Goal: Transaction & Acquisition: Purchase product/service

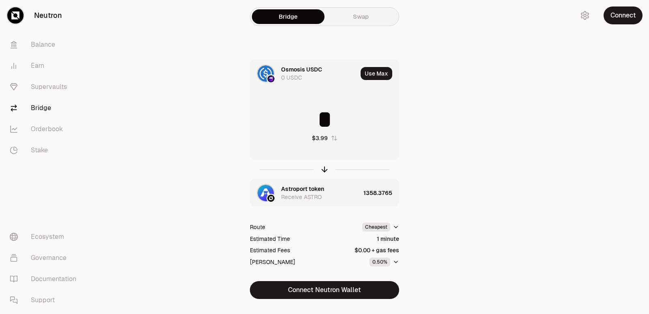
click at [324, 168] on icon "button" at bounding box center [324, 169] width 9 height 9
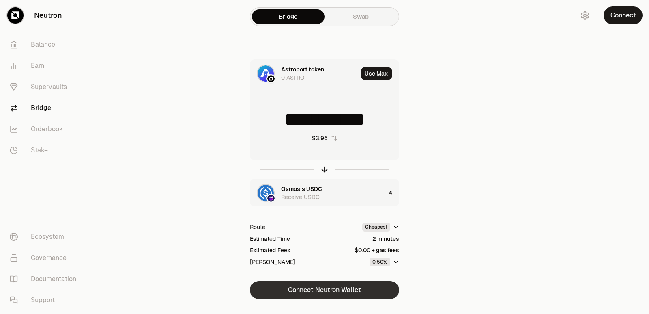
click at [326, 292] on button "Connect Neutron Wallet" at bounding box center [324, 290] width 149 height 18
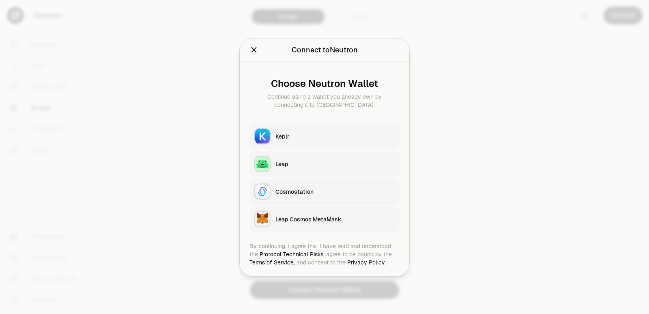
click at [291, 129] on button "Keplr" at bounding box center [325, 136] width 150 height 26
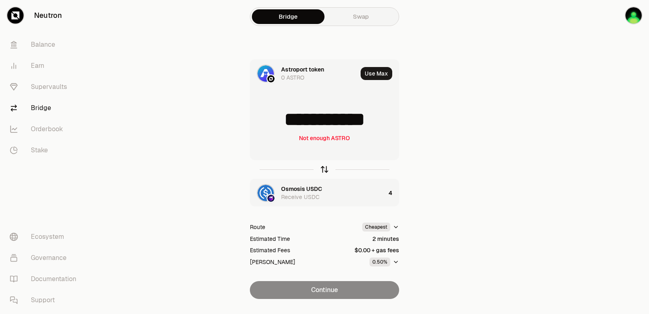
click at [321, 170] on icon "button" at bounding box center [324, 169] width 9 height 9
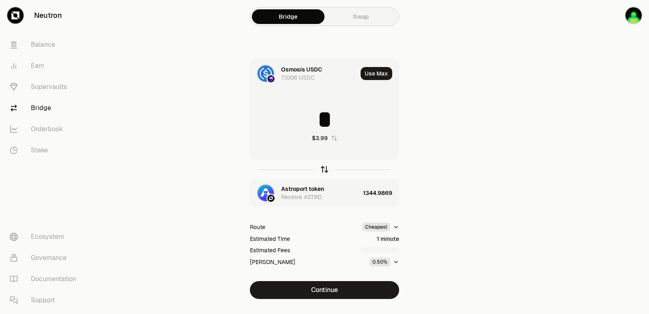
click at [324, 168] on icon "button" at bounding box center [324, 169] width 9 height 9
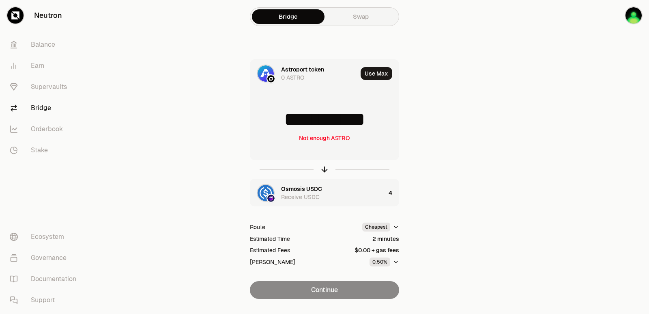
drag, startPoint x: 385, startPoint y: 119, endPoint x: 291, endPoint y: 122, distance: 94.6
click at [291, 122] on input "**********" at bounding box center [324, 119] width 149 height 24
type input "****"
click at [323, 169] on icon "button" at bounding box center [324, 169] width 9 height 9
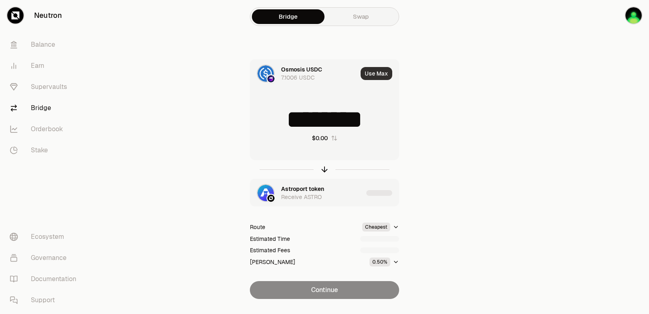
click at [372, 75] on button "Use Max" at bounding box center [377, 73] width 32 height 13
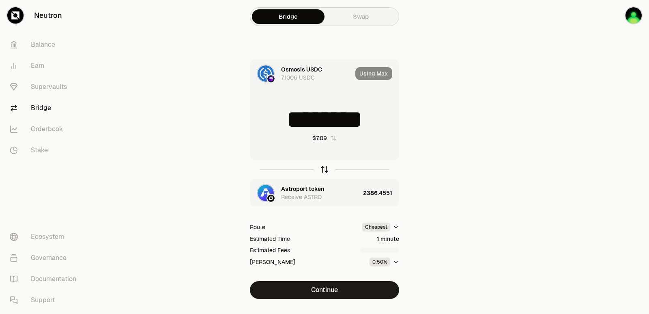
click at [325, 169] on icon "button" at bounding box center [324, 169] width 9 height 9
type input "**********"
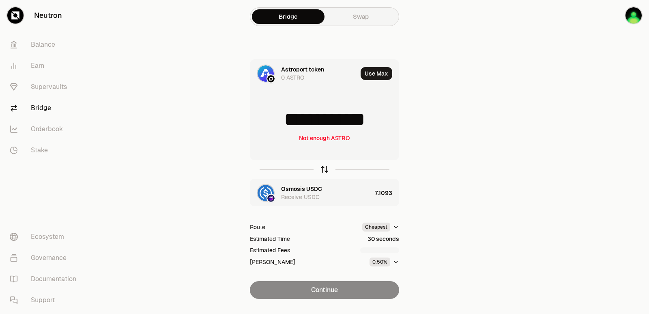
click at [325, 169] on icon "button" at bounding box center [324, 169] width 9 height 9
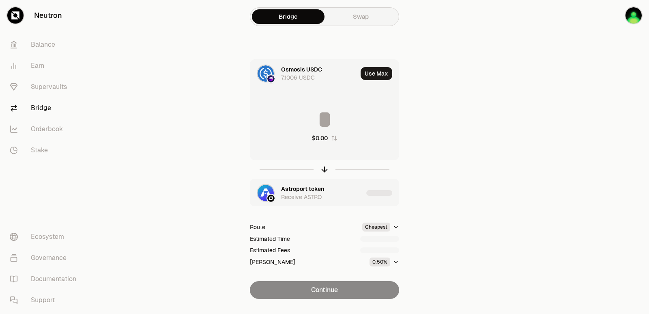
click at [336, 115] on input at bounding box center [324, 119] width 149 height 24
click at [332, 122] on input "********" at bounding box center [324, 119] width 149 height 24
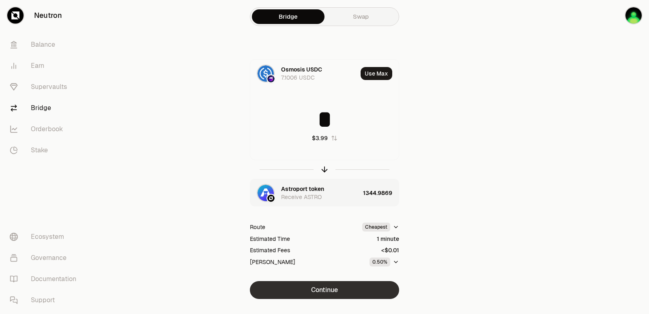
type input "*"
click at [330, 289] on button "Continue" at bounding box center [324, 290] width 149 height 18
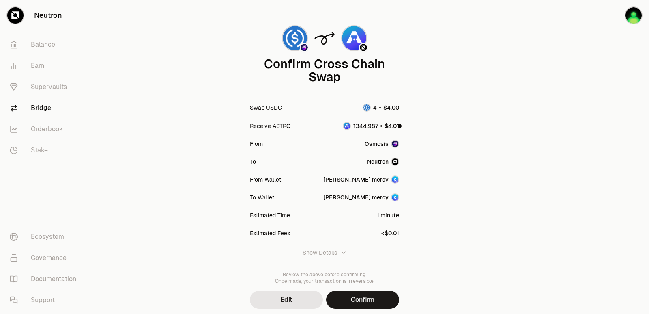
scroll to position [67, 0]
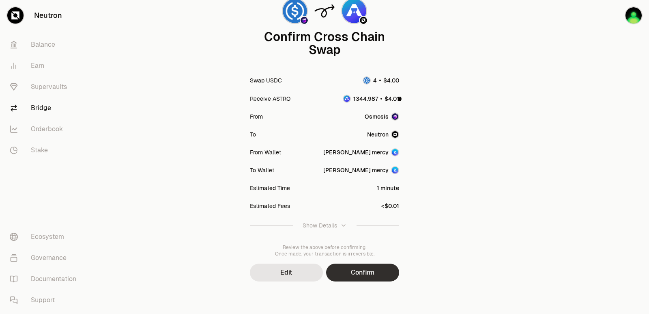
click at [358, 276] on button "Confirm" at bounding box center [362, 272] width 73 height 18
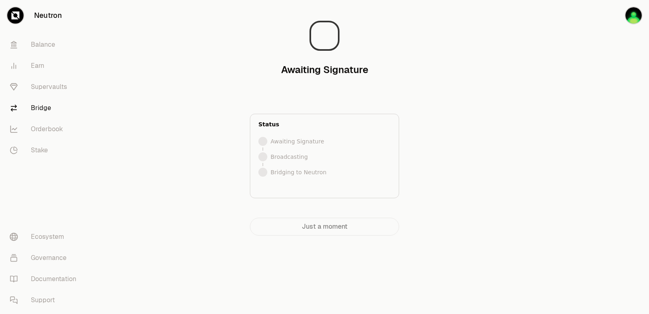
scroll to position [0, 0]
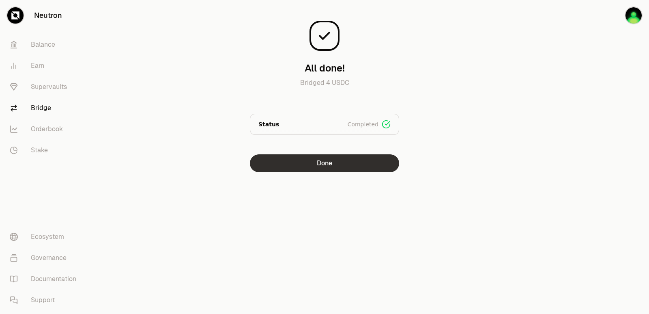
click at [322, 162] on button "Done" at bounding box center [324, 163] width 149 height 18
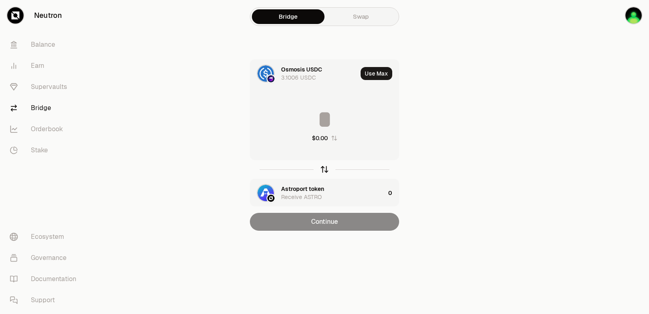
click at [326, 166] on icon "button" at bounding box center [324, 169] width 9 height 9
click at [369, 72] on button "Use Max" at bounding box center [377, 73] width 32 height 13
type input "**********"
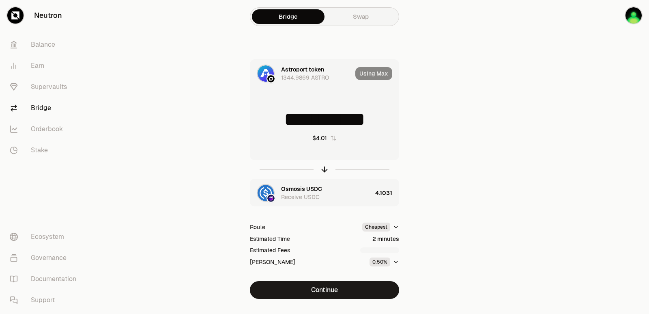
scroll to position [17, 0]
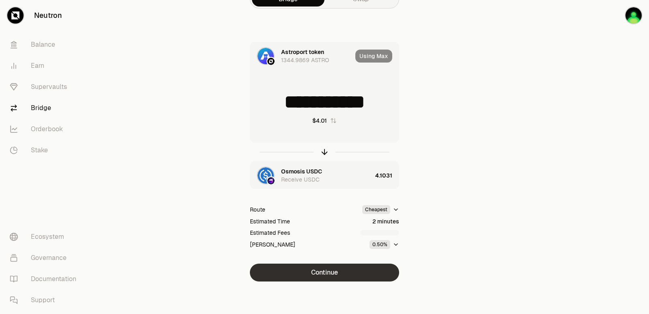
click at [324, 274] on button "Continue" at bounding box center [324, 272] width 149 height 18
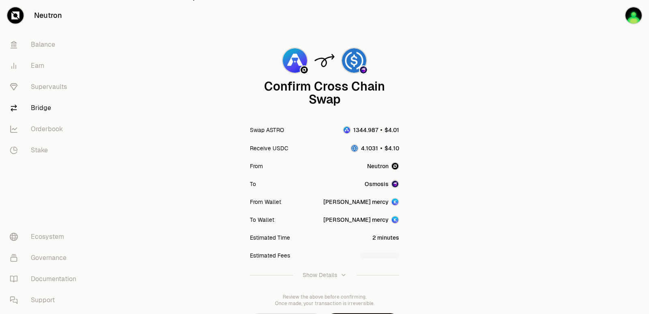
scroll to position [67, 0]
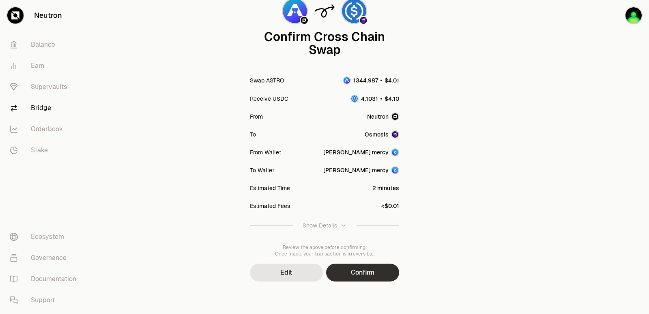
click at [358, 269] on button "Confirm" at bounding box center [362, 272] width 73 height 18
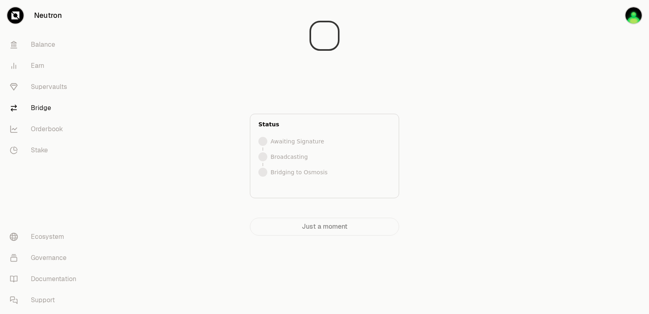
scroll to position [0, 0]
